Goal: Information Seeking & Learning: Learn about a topic

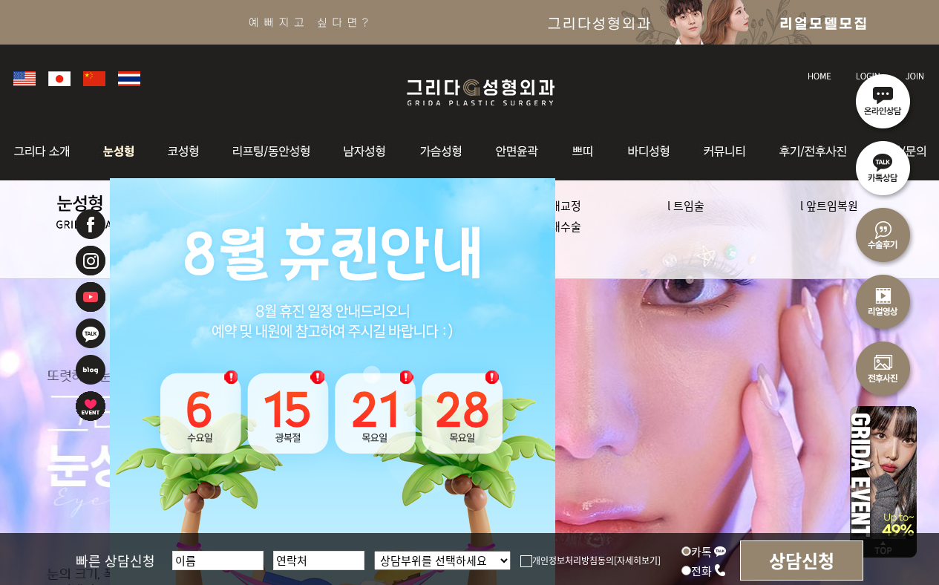
click at [130, 157] on img at bounding box center [119, 151] width 66 height 58
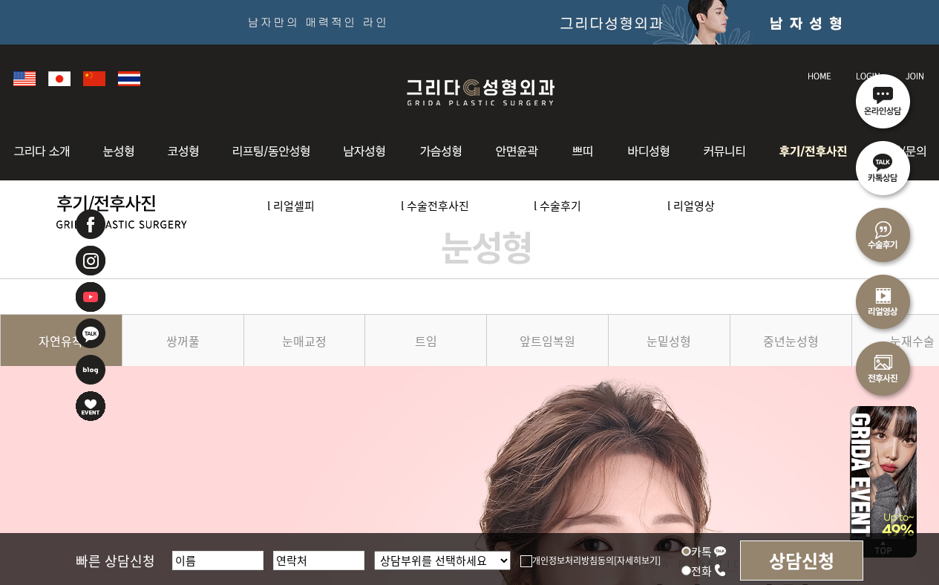
click at [816, 149] on img at bounding box center [815, 151] width 103 height 58
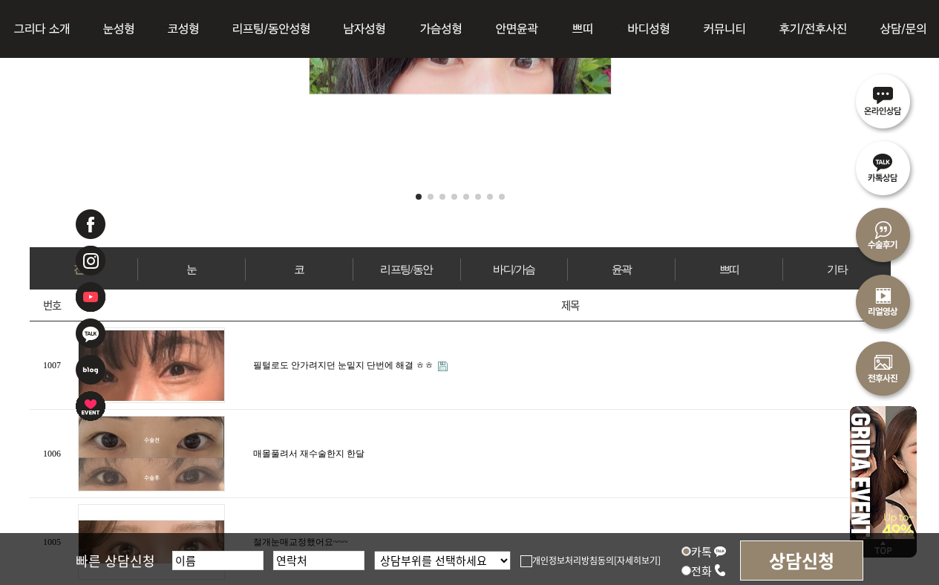
scroll to position [445, 0]
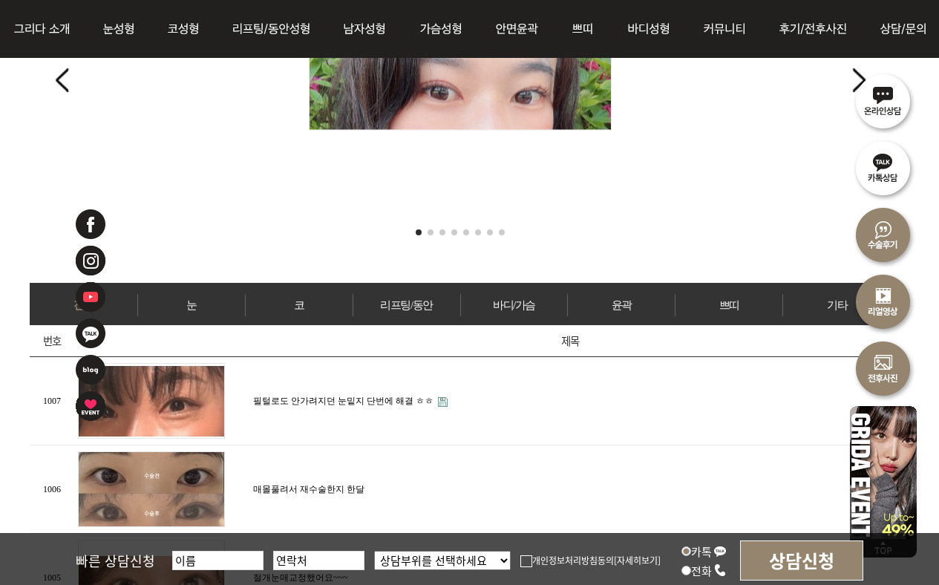
click at [191, 302] on link "눈" at bounding box center [191, 305] width 107 height 22
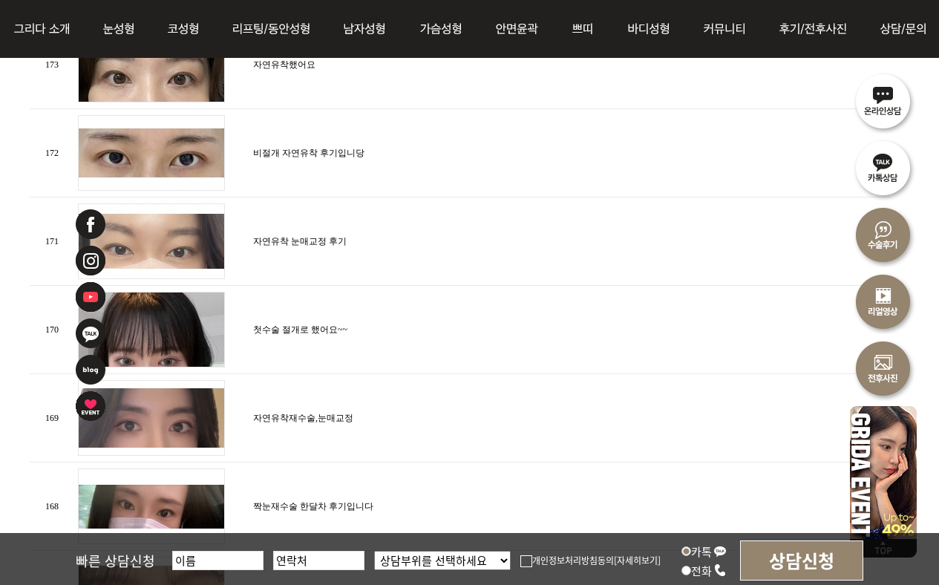
scroll to position [1559, 0]
